Goal: Use online tool/utility: Utilize a website feature to perform a specific function

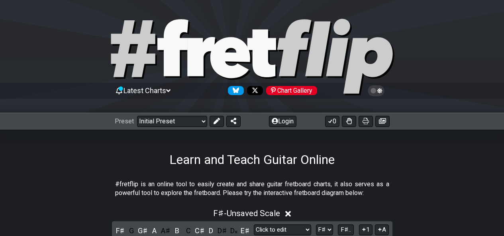
select select "Click to edit"
select select "F#"
select select "F# C# F# B D# G#"
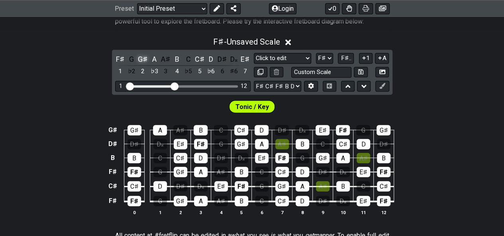
click at [143, 62] on div "G♯" at bounding box center [143, 59] width 10 height 11
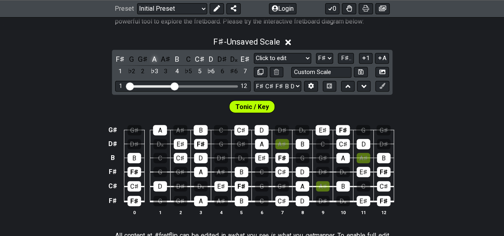
click at [153, 59] on div "A" at bounding box center [154, 59] width 10 height 11
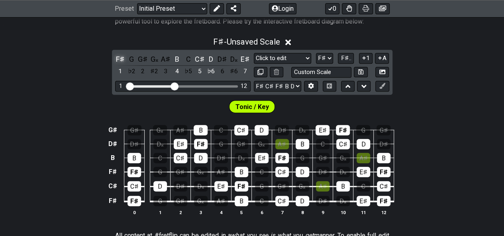
click at [121, 55] on div "F♯" at bounding box center [120, 59] width 10 height 11
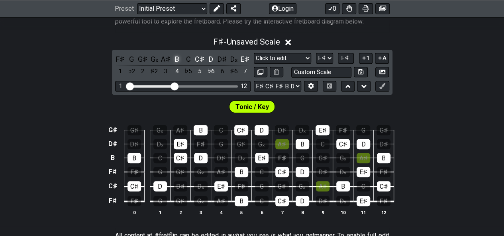
click at [179, 59] on div "B" at bounding box center [177, 59] width 10 height 11
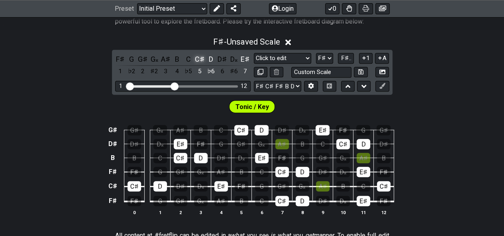
click at [198, 59] on div "C♯" at bounding box center [200, 59] width 10 height 11
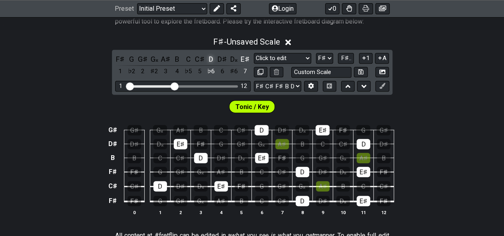
click at [209, 59] on div "D" at bounding box center [211, 59] width 10 height 11
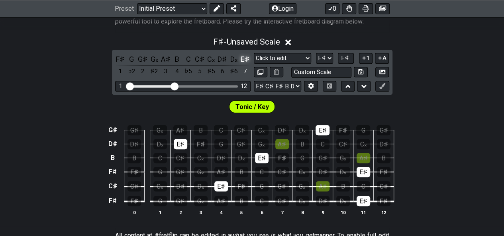
click at [243, 60] on div "E♯" at bounding box center [245, 59] width 10 height 11
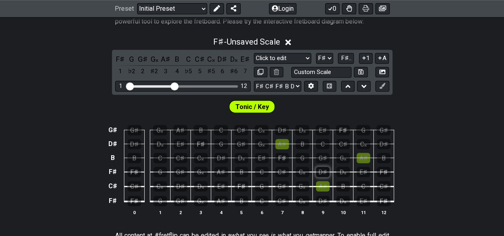
click at [323, 171] on div "D♯" at bounding box center [323, 172] width 14 height 10
click at [328, 57] on select "A♭ A A♯ B♭ B C C♯ D♭ D D♯ E♭ E F F♯ G♭ G G♯" at bounding box center [324, 58] width 17 height 11
select select "D#"
click at [316, 53] on select "A♭ A A♯ B♭ B C C♯ D♭ D D♯ E♭ E F F♯ G♭ G G♯" at bounding box center [324, 58] width 17 height 11
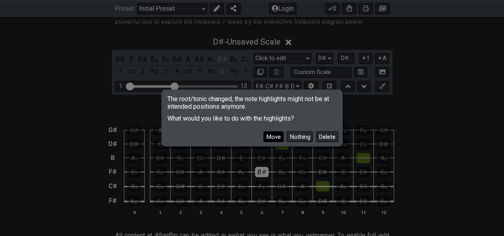
click at [273, 138] on button "Move" at bounding box center [274, 137] width 20 height 11
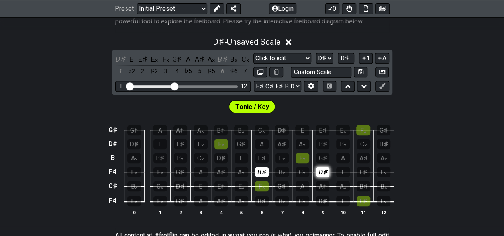
click at [322, 174] on div "D♯" at bounding box center [323, 172] width 14 height 10
click at [258, 172] on div "B♯" at bounding box center [262, 172] width 14 height 10
click at [280, 158] on div "E𝄪" at bounding box center [283, 158] width 14 height 10
click at [117, 187] on td "C♯" at bounding box center [113, 186] width 12 height 15
drag, startPoint x: 114, startPoint y: 187, endPoint x: 110, endPoint y: 191, distance: 5.6
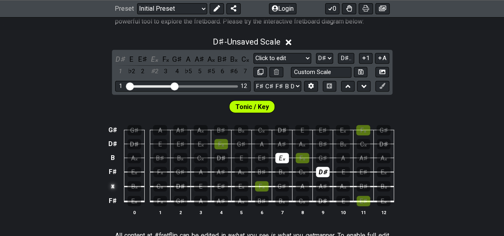
click at [110, 191] on td "x" at bounding box center [113, 186] width 12 height 15
click at [112, 189] on td "o" at bounding box center [113, 186] width 12 height 15
click at [112, 189] on td at bounding box center [113, 186] width 12 height 15
click at [220, 158] on div "D♯" at bounding box center [222, 158] width 14 height 10
click at [264, 156] on div "E♯" at bounding box center [262, 158] width 14 height 10
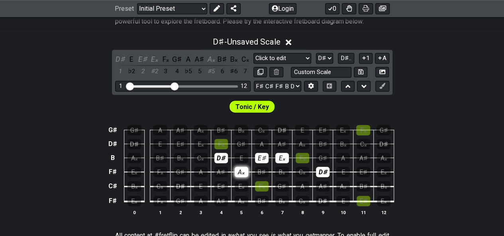
click at [238, 171] on div "A𝄪" at bounding box center [242, 172] width 14 height 10
click at [194, 143] on div "E𝄪" at bounding box center [201, 144] width 14 height 10
click at [242, 142] on div "G♯" at bounding box center [242, 144] width 14 height 10
click at [281, 172] on div "B𝄪" at bounding box center [283, 172] width 14 height 10
click at [122, 56] on div "D♯" at bounding box center [120, 59] width 10 height 11
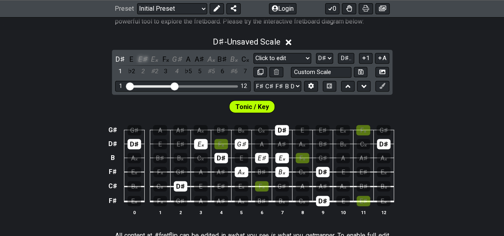
click at [143, 57] on div "E♯" at bounding box center [143, 59] width 10 height 11
click at [152, 59] on div "E𝄪" at bounding box center [154, 59] width 10 height 11
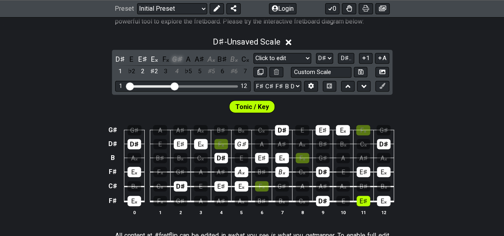
click at [179, 61] on div "G♯" at bounding box center [177, 59] width 10 height 11
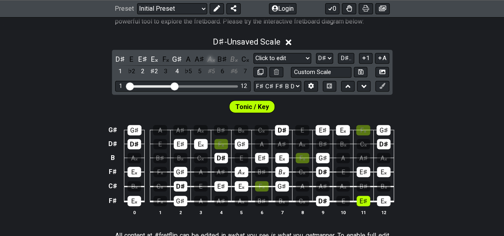
click at [209, 59] on div "A𝄪" at bounding box center [211, 59] width 10 height 11
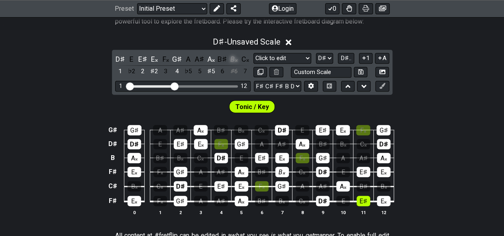
click at [236, 59] on div "B𝄪" at bounding box center [233, 59] width 10 height 11
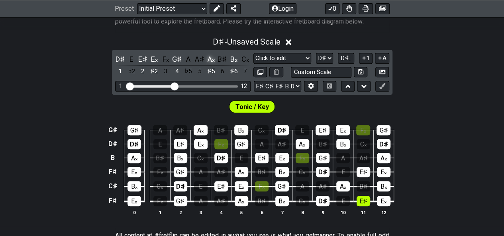
click at [212, 57] on div "A𝄪" at bounding box center [211, 59] width 10 height 11
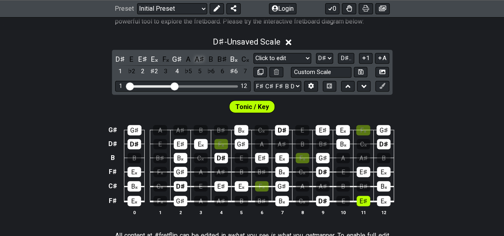
click at [199, 57] on div "A♯" at bounding box center [200, 59] width 10 height 11
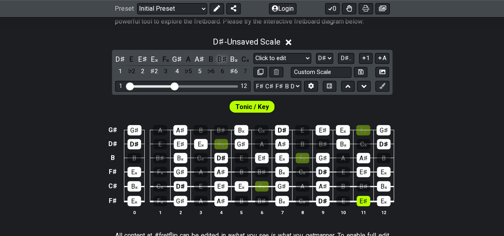
click at [221, 59] on div "B♯" at bounding box center [222, 59] width 10 height 11
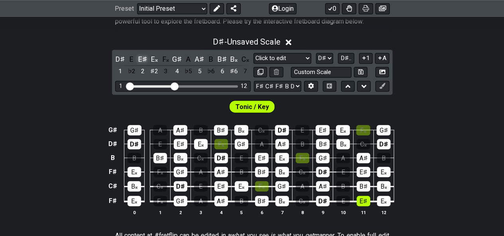
click at [146, 62] on div "E♯" at bounding box center [143, 59] width 10 height 11
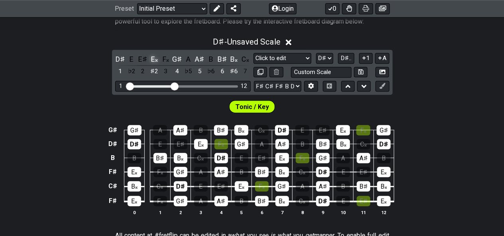
click at [154, 61] on div "E𝄪" at bounding box center [154, 59] width 10 height 11
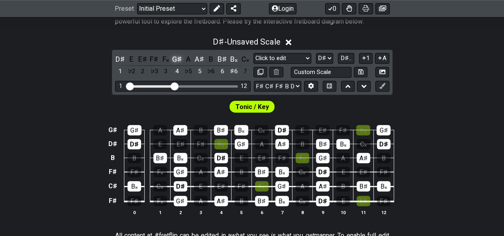
click at [176, 58] on div "G♯" at bounding box center [177, 59] width 10 height 11
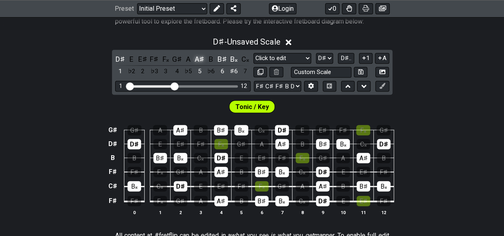
click at [201, 62] on div "A♯" at bounding box center [200, 59] width 10 height 11
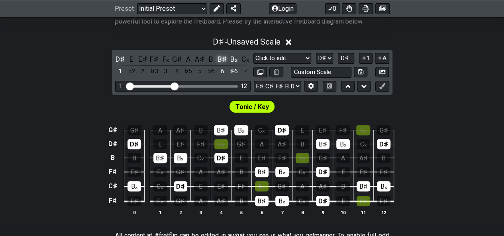
click at [222, 62] on div "B♯" at bounding box center [222, 59] width 10 height 11
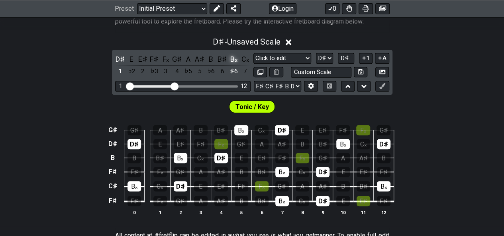
click at [233, 60] on div "B𝄪" at bounding box center [233, 59] width 10 height 11
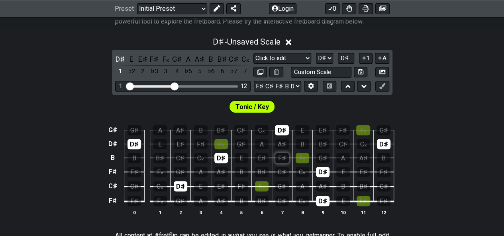
click at [285, 159] on div "F♯" at bounding box center [283, 158] width 14 height 10
click at [264, 157] on div "E♯" at bounding box center [262, 158] width 14 height 10
click at [240, 172] on div "B" at bounding box center [242, 172] width 14 height 10
click at [202, 140] on div "F♯" at bounding box center [201, 144] width 14 height 10
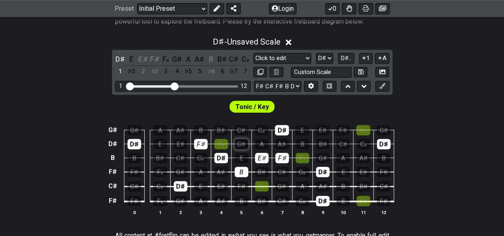
click at [238, 142] on div "G♯" at bounding box center [242, 144] width 14 height 10
click at [235, 61] on div "C♯" at bounding box center [233, 59] width 10 height 11
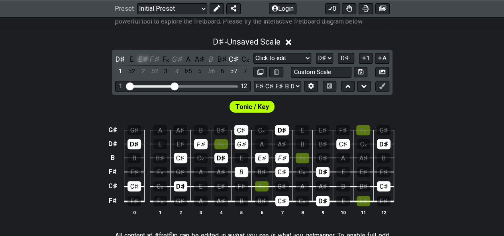
click at [144, 55] on div "E♯" at bounding box center [143, 59] width 10 height 11
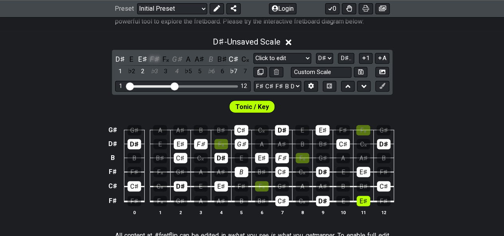
click at [152, 57] on div "F♯" at bounding box center [154, 59] width 10 height 11
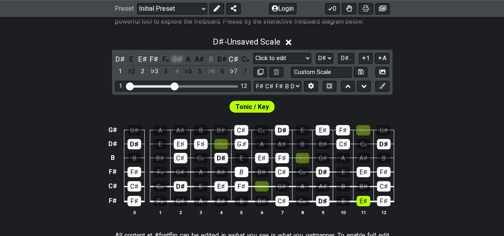
click at [174, 55] on div "G♯" at bounding box center [177, 59] width 10 height 11
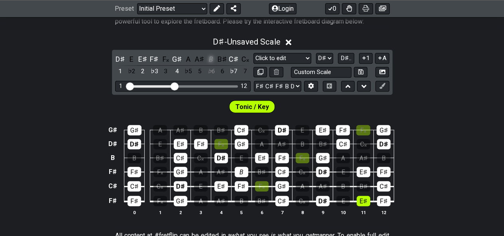
click at [213, 58] on div "B" at bounding box center [211, 59] width 10 height 11
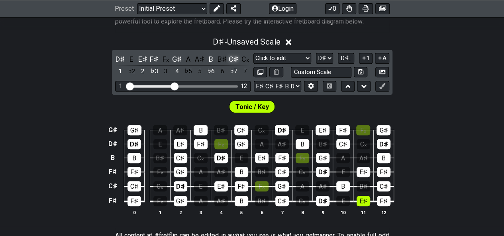
click at [238, 59] on div "C♯" at bounding box center [233, 59] width 10 height 11
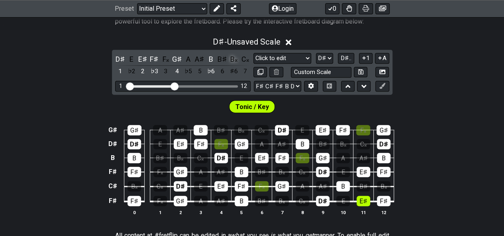
click at [232, 59] on div "B𝄪" at bounding box center [233, 59] width 10 height 11
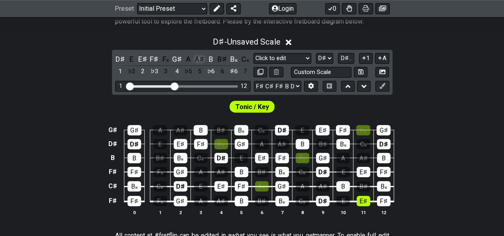
click at [200, 58] on div "A♯" at bounding box center [200, 59] width 10 height 11
